Goal: Transaction & Acquisition: Purchase product/service

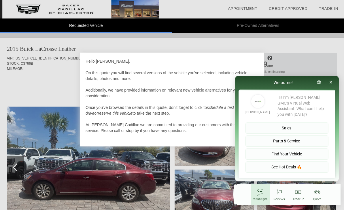
click at [334, 82] on button "button" at bounding box center [331, 83] width 11 height 10
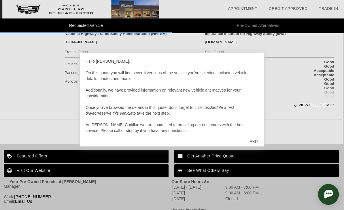
scroll to position [258, 1]
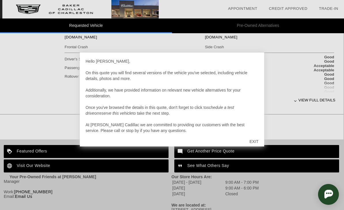
click at [260, 142] on div "EXIT" at bounding box center [254, 141] width 20 height 17
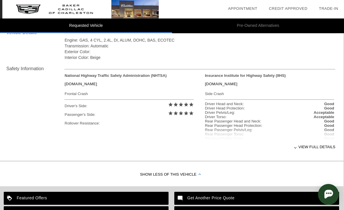
scroll to position [200, 1]
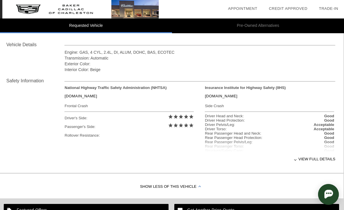
click at [320, 160] on div "View full details" at bounding box center [200, 159] width 271 height 14
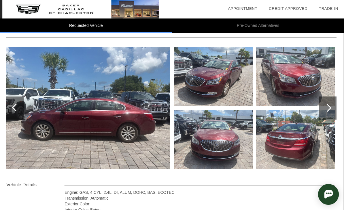
scroll to position [53, 1]
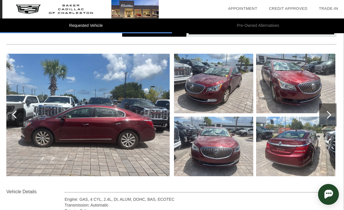
click at [331, 114] on div at bounding box center [328, 114] width 17 height 23
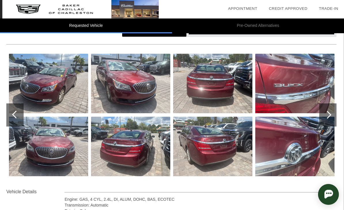
click at [113, 148] on img at bounding box center [130, 145] width 79 height 59
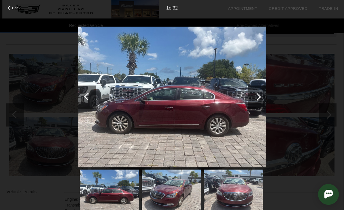
click at [94, 99] on div at bounding box center [86, 96] width 17 height 23
click at [89, 99] on div at bounding box center [88, 97] width 8 height 8
click at [83, 98] on div at bounding box center [86, 96] width 17 height 23
click at [257, 97] on div at bounding box center [257, 97] width 8 height 8
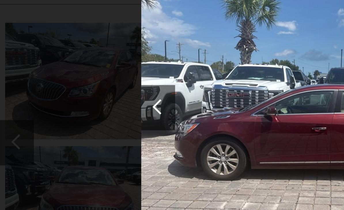
scroll to position [53, 0]
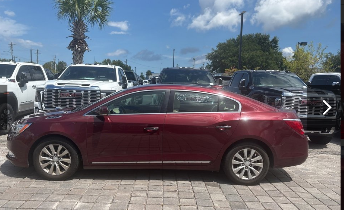
click at [253, 93] on div at bounding box center [257, 97] width 8 height 8
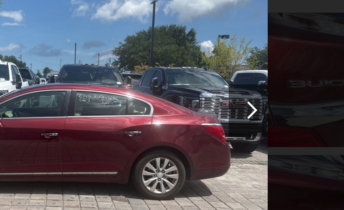
click at [253, 93] on div at bounding box center [257, 97] width 8 height 8
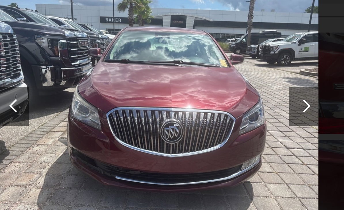
click at [249, 85] on div at bounding box center [257, 96] width 17 height 23
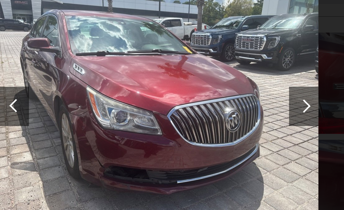
click at [253, 93] on div at bounding box center [257, 97] width 8 height 8
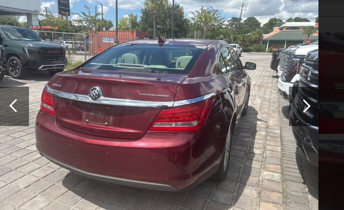
click at [249, 85] on div at bounding box center [257, 96] width 17 height 23
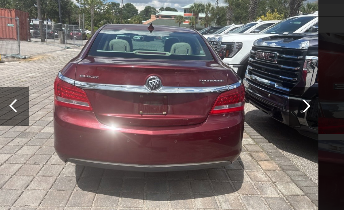
click at [253, 93] on div at bounding box center [257, 97] width 8 height 8
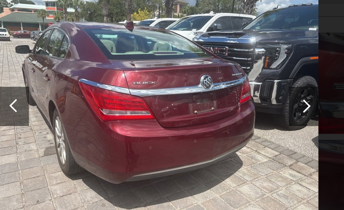
click at [253, 93] on div at bounding box center [257, 97] width 8 height 8
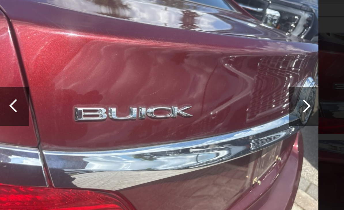
click at [253, 93] on div at bounding box center [257, 97] width 8 height 8
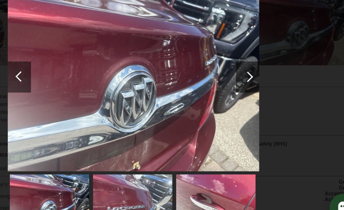
scroll to position [142, 0]
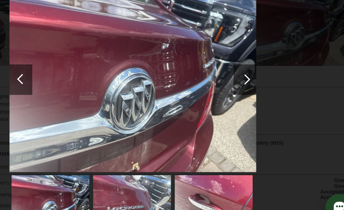
click at [249, 85] on div at bounding box center [257, 96] width 17 height 23
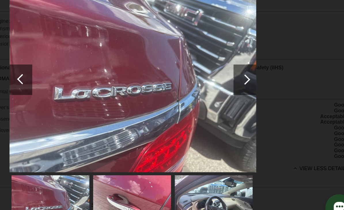
scroll to position [200, 0]
click at [249, 85] on div at bounding box center [257, 96] width 17 height 23
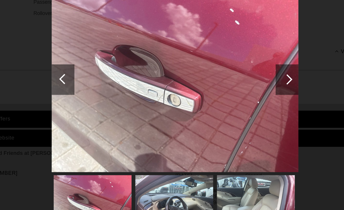
scroll to position [305, 1]
click at [220, 74] on img at bounding box center [171, 97] width 187 height 141
click at [249, 85] on div at bounding box center [257, 96] width 17 height 23
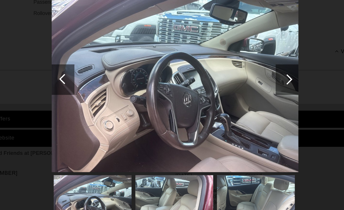
click at [249, 85] on div at bounding box center [257, 96] width 17 height 23
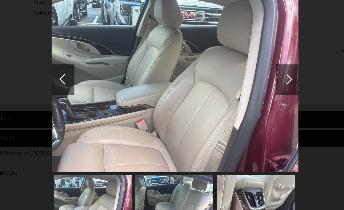
click at [249, 85] on div at bounding box center [257, 96] width 17 height 23
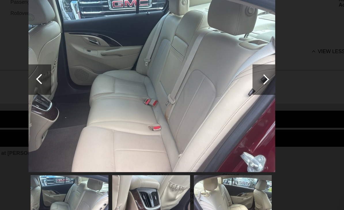
click at [249, 85] on div at bounding box center [257, 96] width 17 height 23
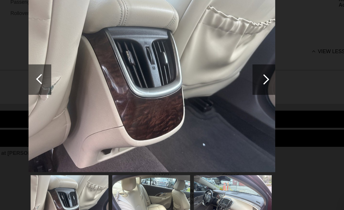
click at [249, 85] on div at bounding box center [257, 96] width 17 height 23
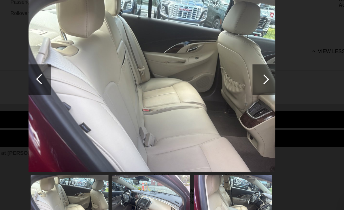
click at [249, 85] on div at bounding box center [257, 96] width 17 height 23
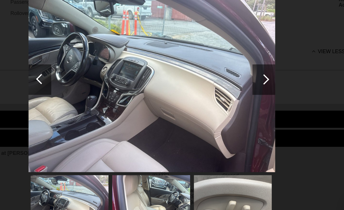
click at [249, 85] on div at bounding box center [257, 96] width 17 height 23
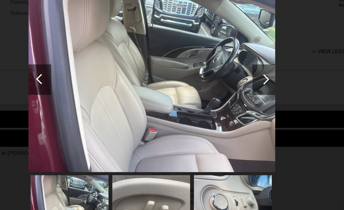
click at [253, 93] on div at bounding box center [257, 97] width 8 height 8
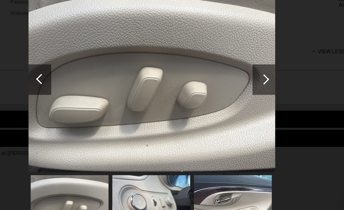
click at [84, 93] on div at bounding box center [88, 97] width 8 height 8
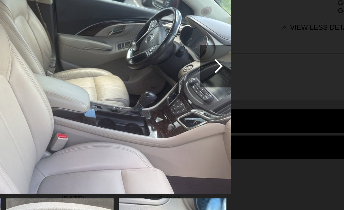
click at [253, 93] on div at bounding box center [257, 97] width 8 height 8
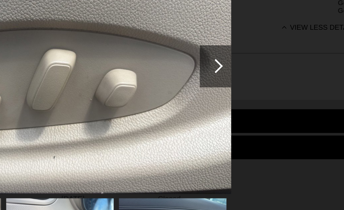
click at [249, 85] on div at bounding box center [257, 96] width 17 height 23
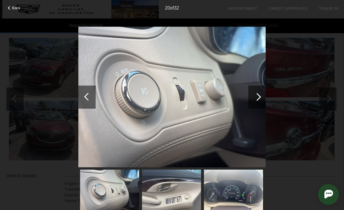
scroll to position [68, 1]
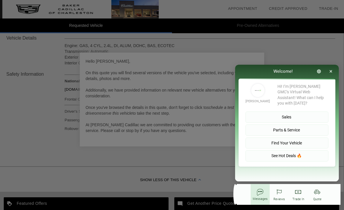
scroll to position [210, 1]
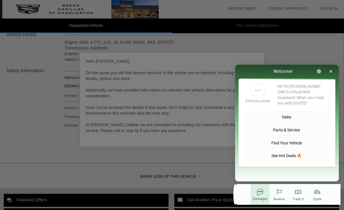
click at [332, 71] on icon "button" at bounding box center [331, 71] width 3 height 3
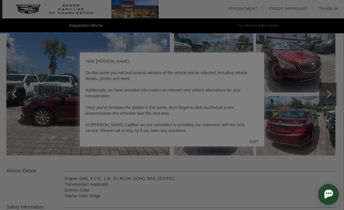
scroll to position [72, 1]
